Goal: Information Seeking & Learning: Check status

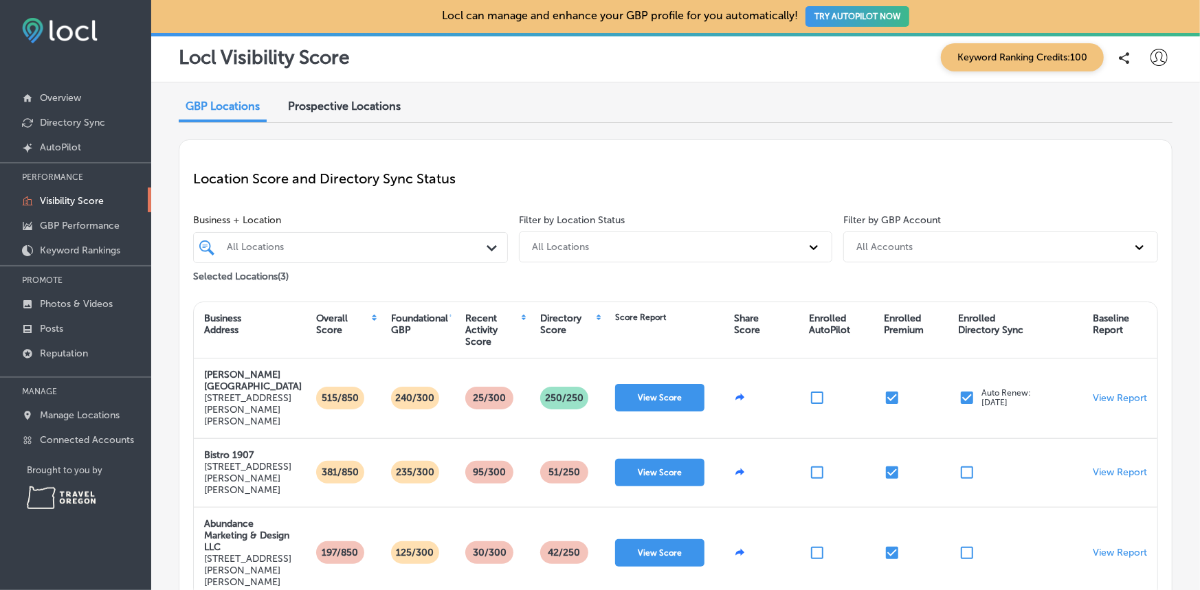
click at [1151, 59] on icon at bounding box center [1159, 57] width 17 height 17
click at [1149, 109] on p "My Account" at bounding box center [1140, 107] width 62 height 16
click at [963, 104] on div at bounding box center [600, 295] width 1200 height 590
click at [1151, 51] on icon at bounding box center [1159, 57] width 17 height 17
click at [1134, 175] on p "Log Out" at bounding box center [1129, 177] width 41 height 16
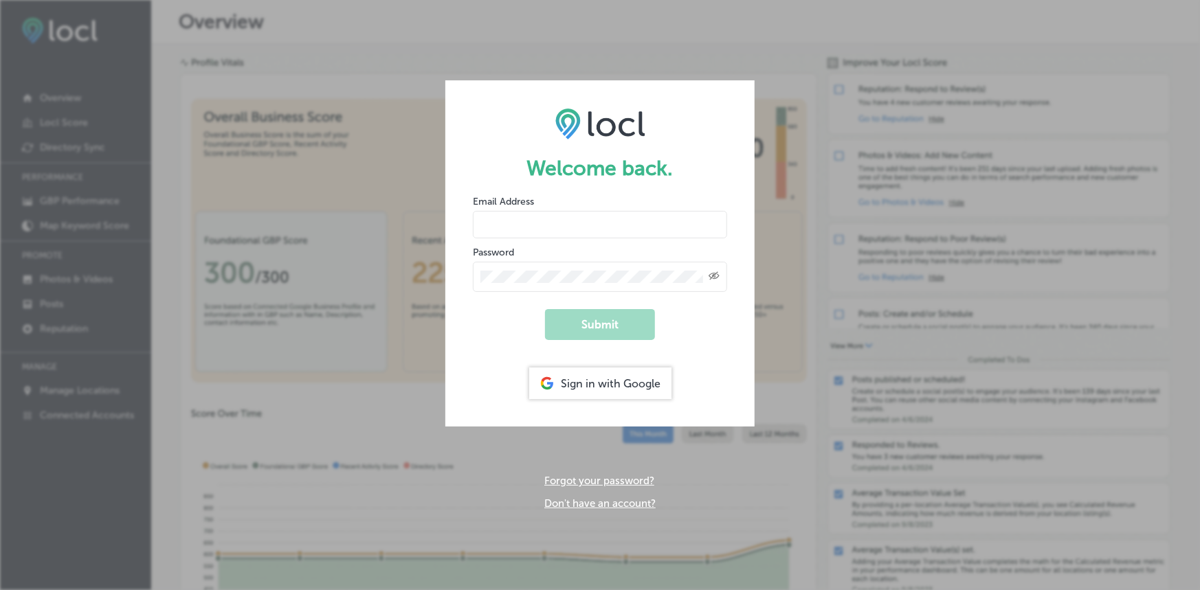
type input "josiah@balchhotel.com"
click at [605, 223] on input "josiah@balchhotel.com" at bounding box center [600, 224] width 254 height 27
click at [710, 278] on icon "Toggle password visibility" at bounding box center [714, 276] width 11 height 8
click at [617, 320] on button "Submit" at bounding box center [600, 324] width 110 height 31
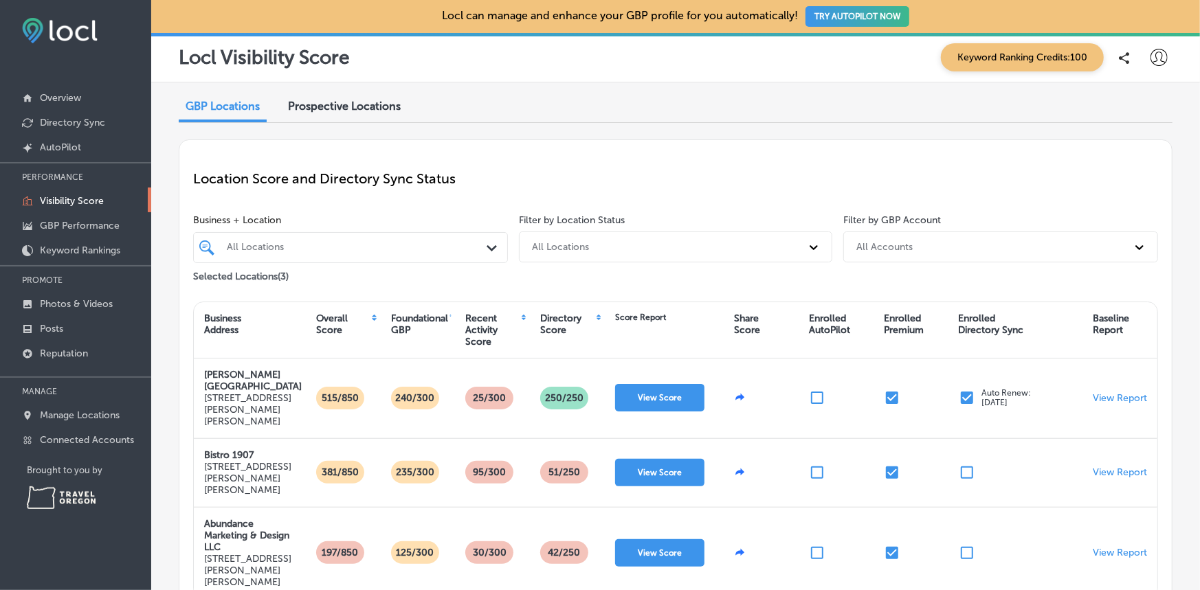
click at [1151, 60] on icon at bounding box center [1159, 57] width 17 height 17
click at [1133, 170] on p "Log Out" at bounding box center [1129, 177] width 41 height 16
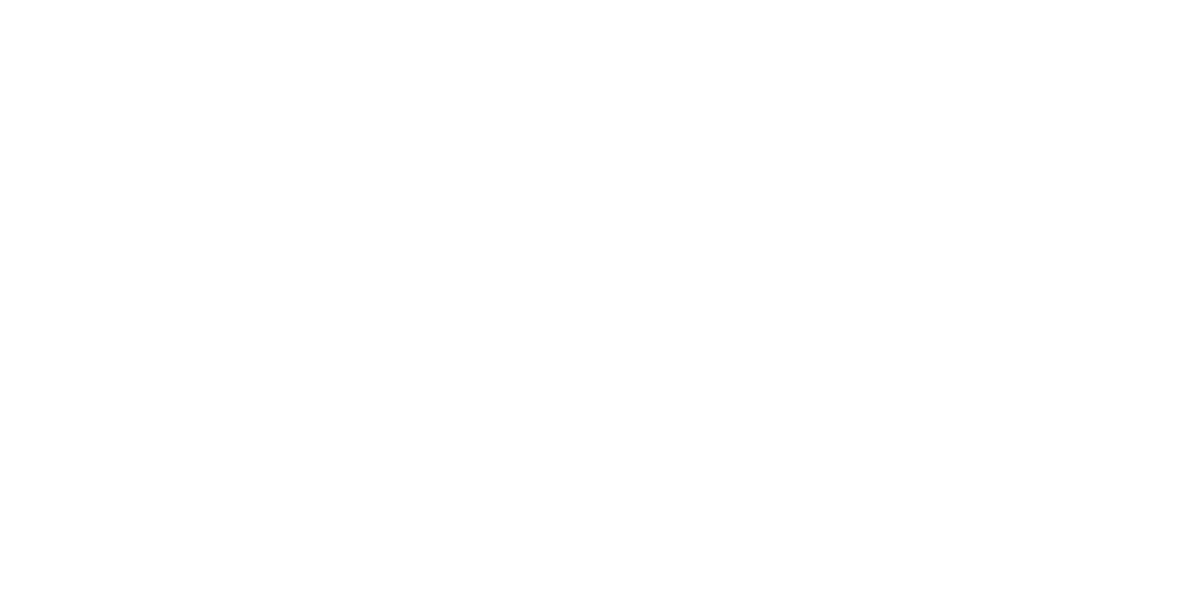
click at [357, 0] on html at bounding box center [600, 0] width 1200 height 0
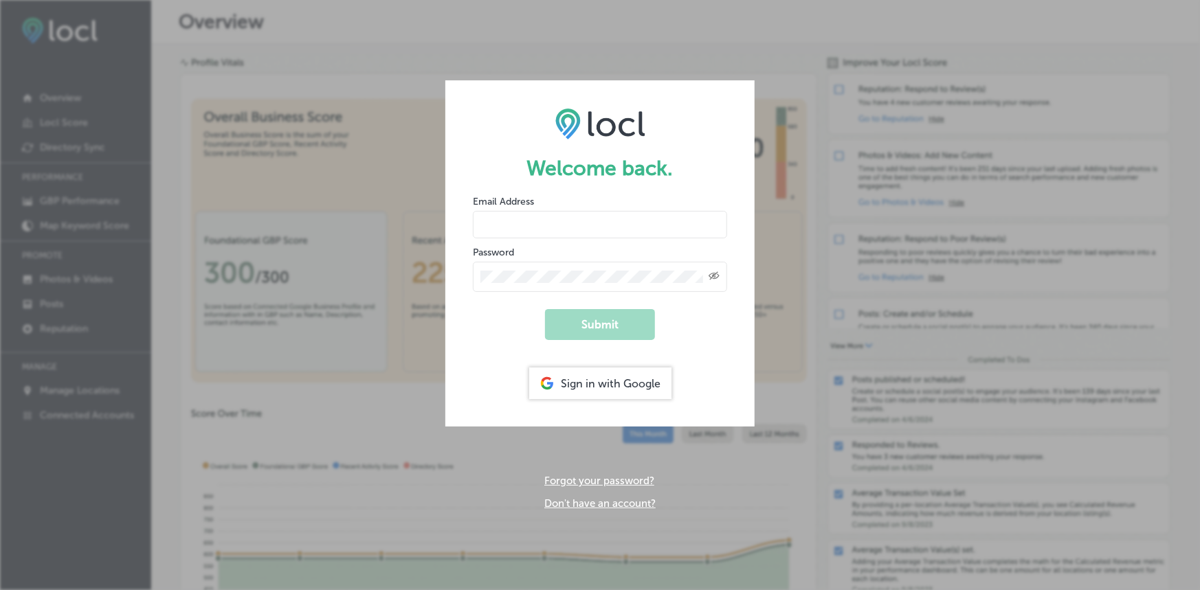
type input "josiah@balchhotel.com"
drag, startPoint x: 639, startPoint y: 231, endPoint x: 457, endPoint y: 218, distance: 181.9
click at [457, 218] on form "Welcome back. Email Address josiah@balchhotel.com Password Created with Sketch.…" at bounding box center [599, 253] width 309 height 346
click at [608, 54] on div "Welcome back. Email Address josiah@balchhotel.com Password Created with Sketch.…" at bounding box center [600, 295] width 1200 height 590
click at [714, 276] on icon "Toggle password visibility" at bounding box center [714, 276] width 11 height 8
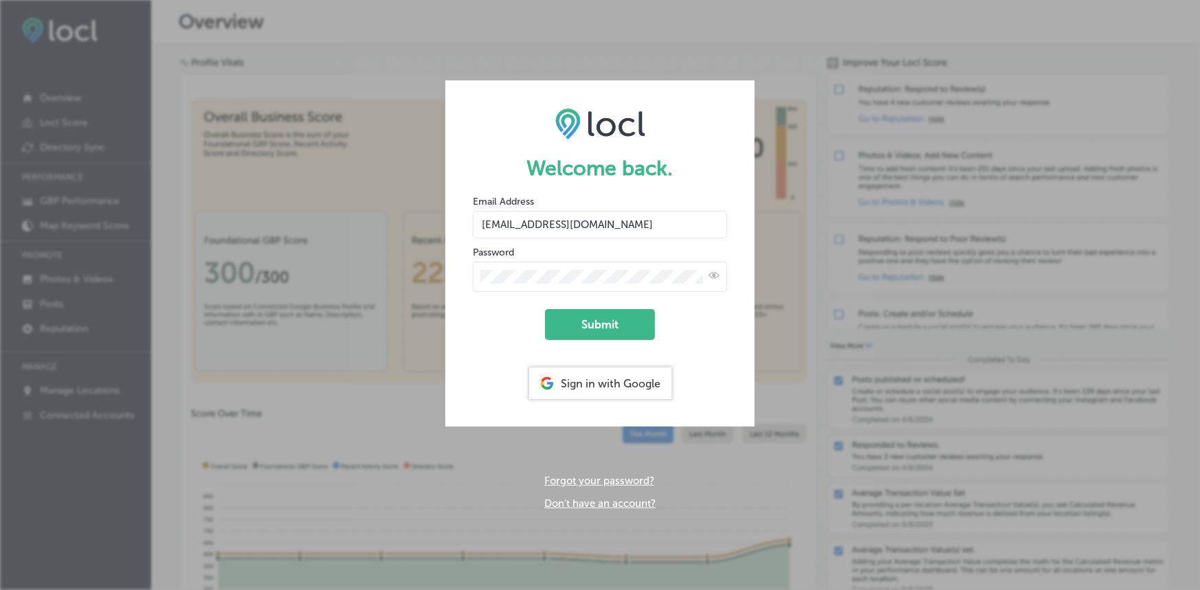
click at [452, 271] on form "Welcome back. Email Address josiah@balchhotel.com Password Submit Sign in with …" at bounding box center [599, 253] width 309 height 346
click at [621, 324] on button "Submit" at bounding box center [600, 324] width 110 height 31
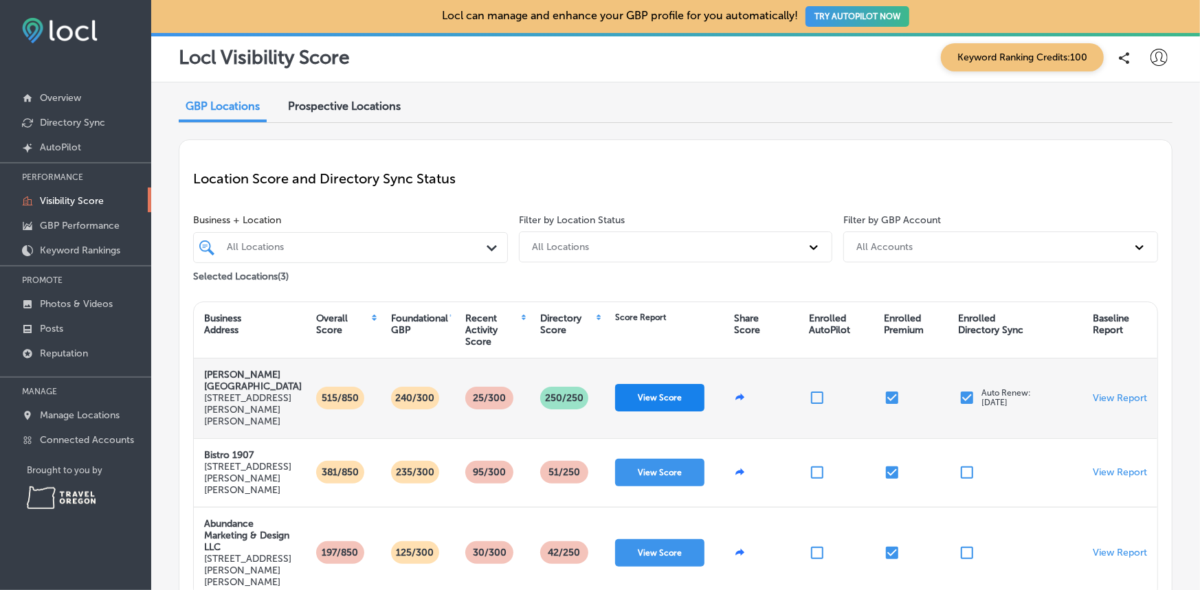
click at [658, 384] on button "View Score" at bounding box center [659, 397] width 89 height 27
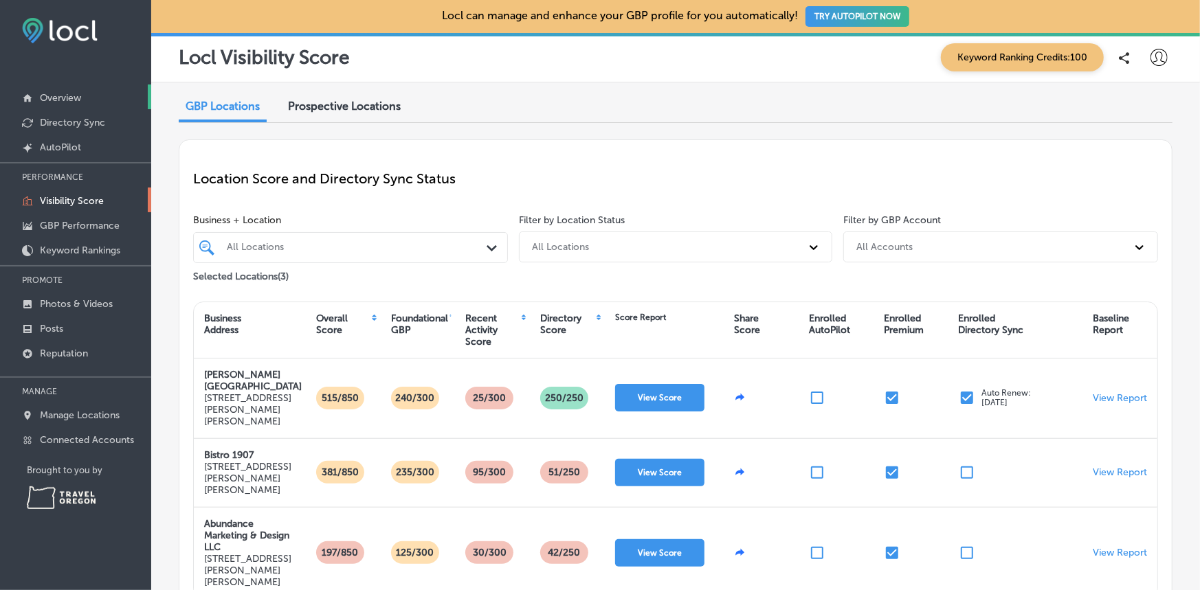
click at [62, 94] on p "Overview" at bounding box center [60, 98] width 41 height 12
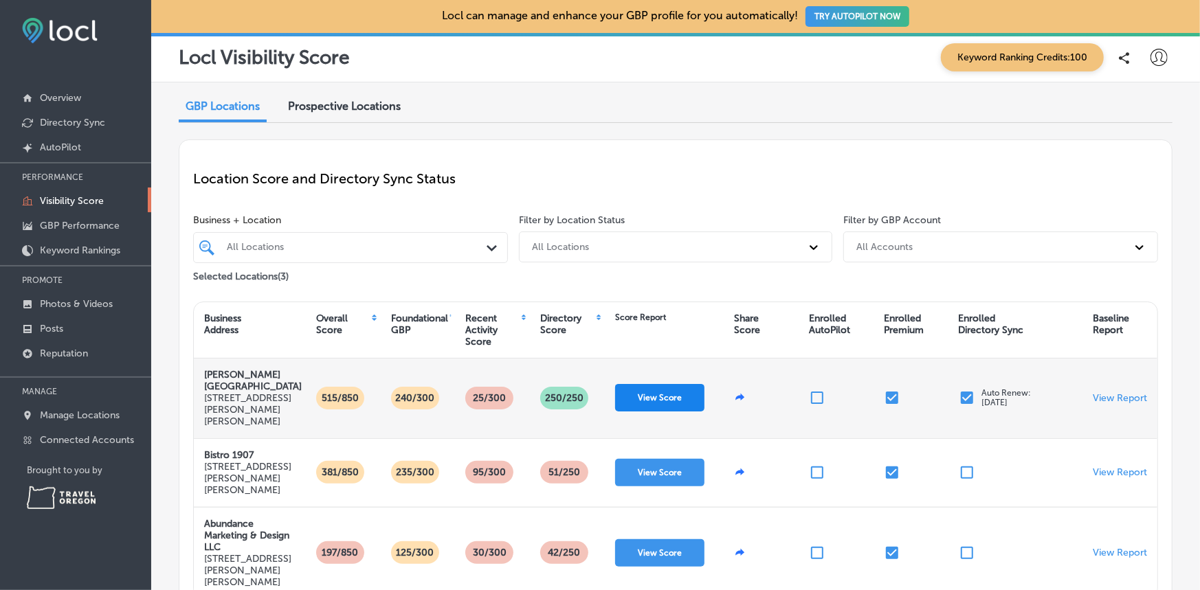
click at [668, 384] on button "View Score" at bounding box center [659, 397] width 89 height 27
click at [1120, 392] on p "View Report" at bounding box center [1120, 398] width 54 height 12
click at [657, 384] on button "View Score" at bounding box center [659, 397] width 89 height 27
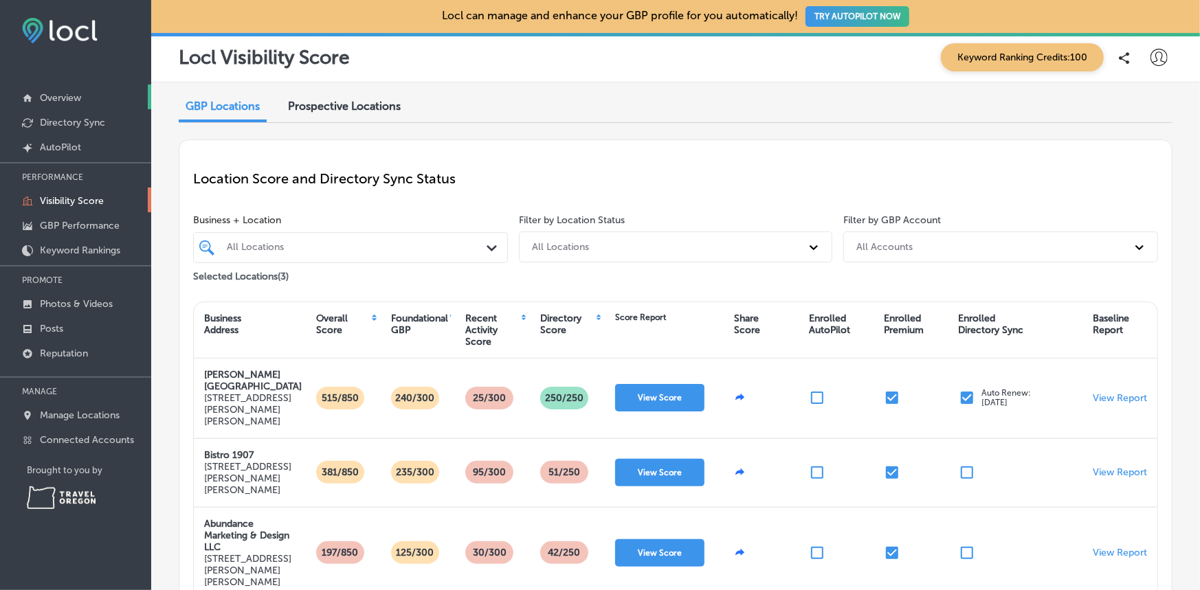
click at [66, 96] on p "Overview" at bounding box center [60, 98] width 41 height 12
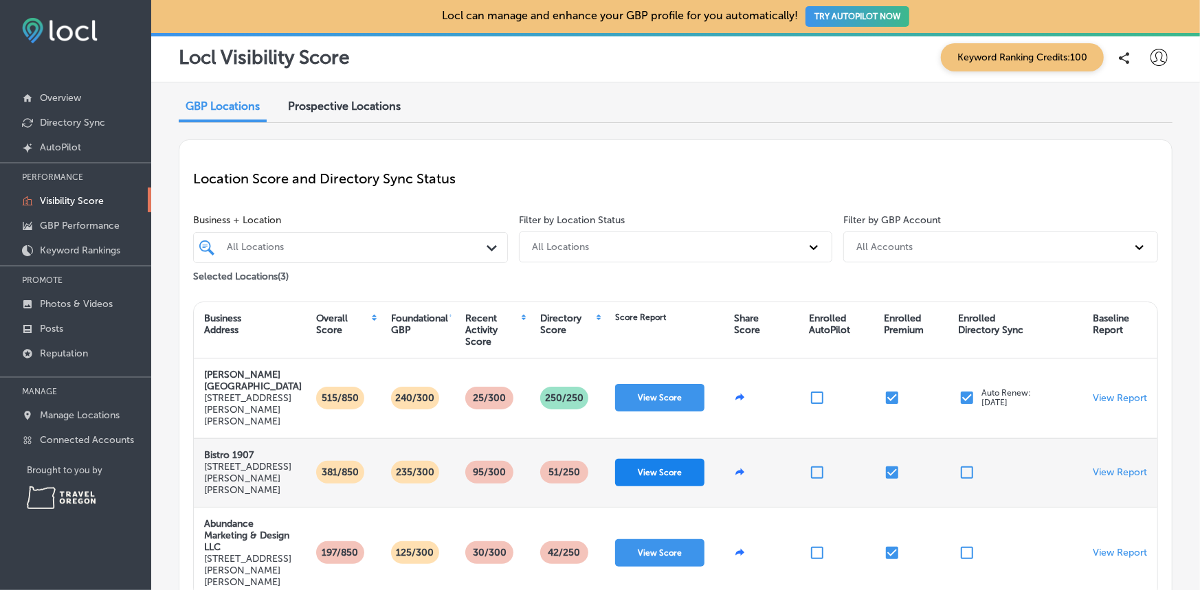
click at [653, 459] on button "View Score" at bounding box center [659, 472] width 89 height 27
click at [1097, 467] on p "View Report" at bounding box center [1120, 473] width 54 height 12
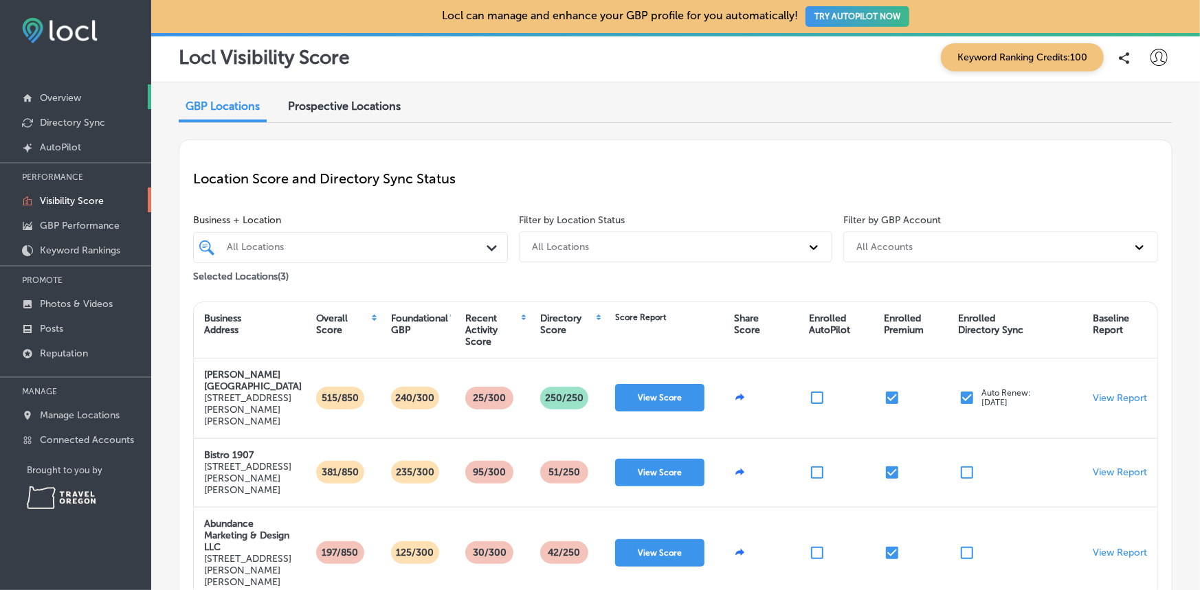
click at [55, 97] on p "Overview" at bounding box center [60, 98] width 41 height 12
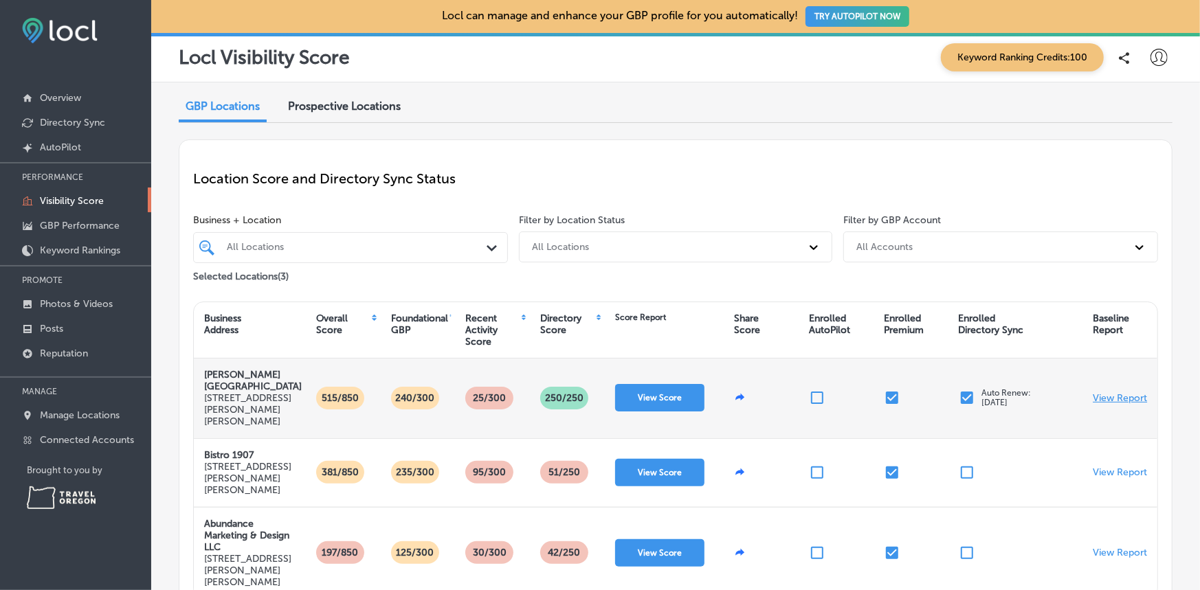
click at [1111, 392] on p "View Report" at bounding box center [1120, 398] width 54 height 12
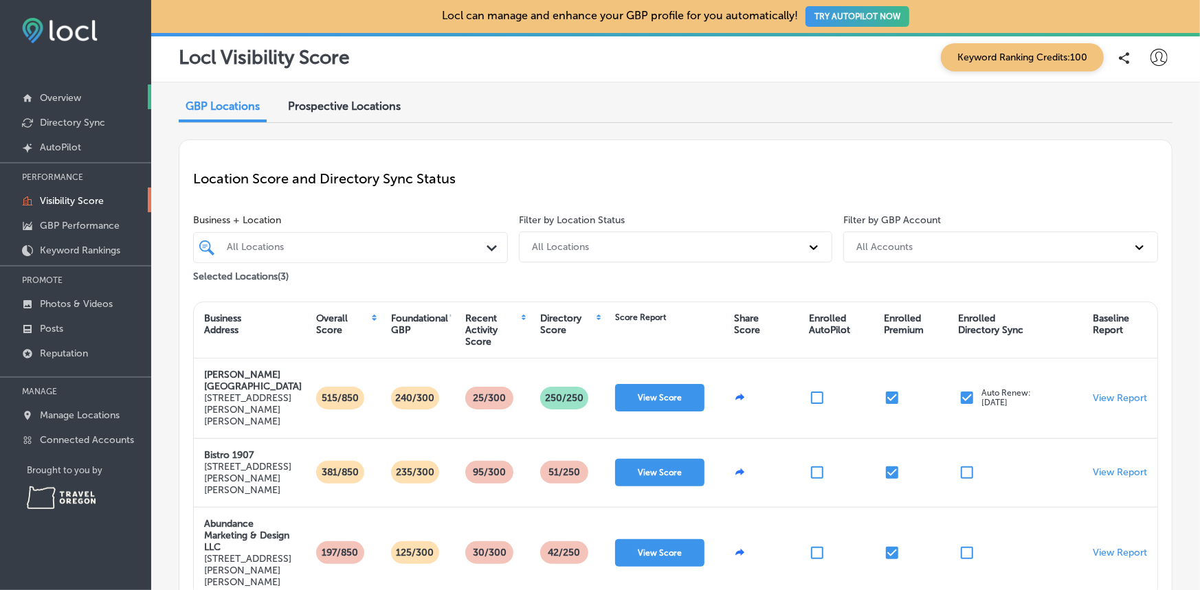
click at [67, 96] on p "Overview" at bounding box center [60, 98] width 41 height 12
click at [56, 123] on p "Directory Sync" at bounding box center [72, 123] width 65 height 12
click at [67, 201] on p "Visibility Score" at bounding box center [72, 201] width 64 height 12
click at [73, 223] on p "GBP Performance" at bounding box center [80, 226] width 80 height 12
click at [89, 245] on p "Keyword Rankings" at bounding box center [80, 251] width 80 height 12
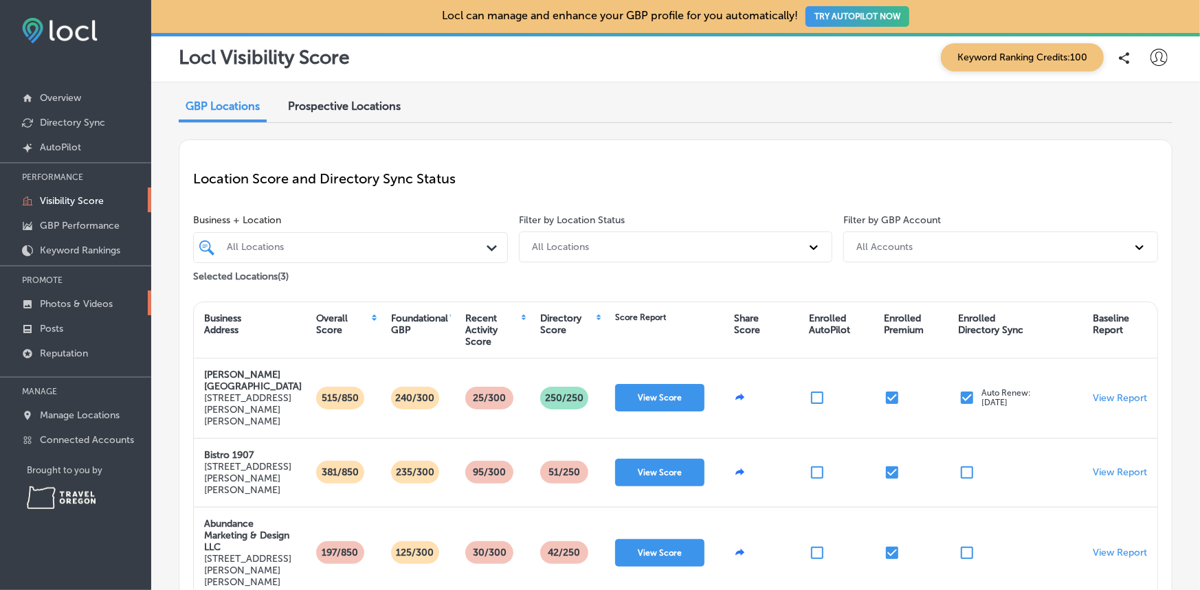
click at [76, 302] on p "Photos & Videos" at bounding box center [76, 304] width 73 height 12
click at [58, 329] on p "Posts" at bounding box center [51, 329] width 23 height 12
click at [852, 19] on button "TRY AUTOPILOT NOW" at bounding box center [858, 16] width 104 height 21
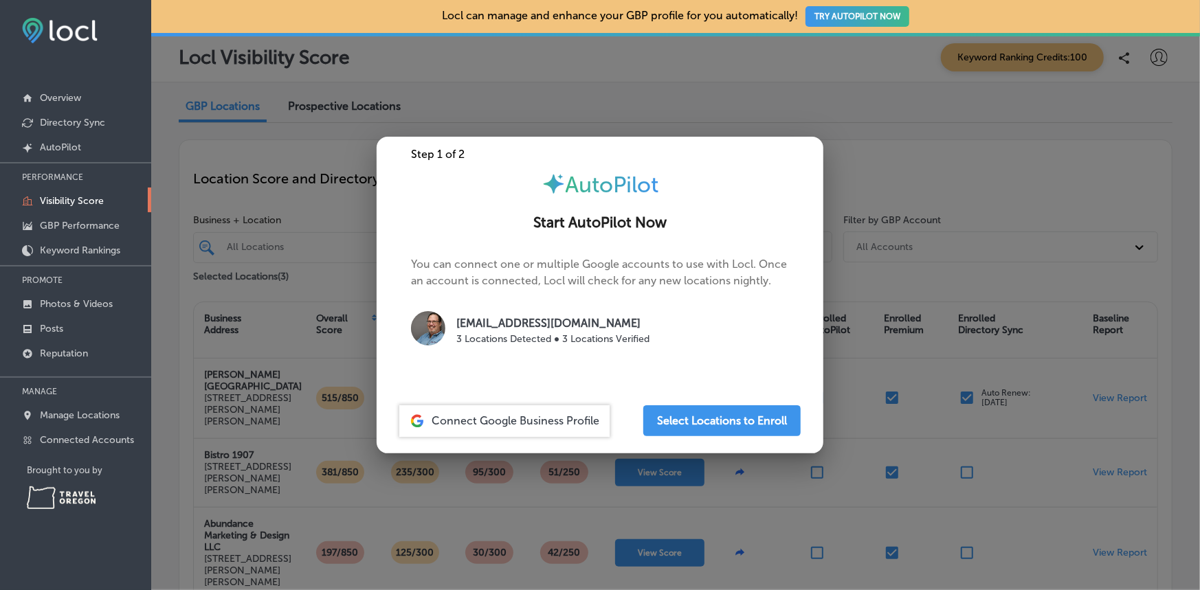
click at [834, 80] on div at bounding box center [600, 295] width 1200 height 590
